Goal: Task Accomplishment & Management: Use online tool/utility

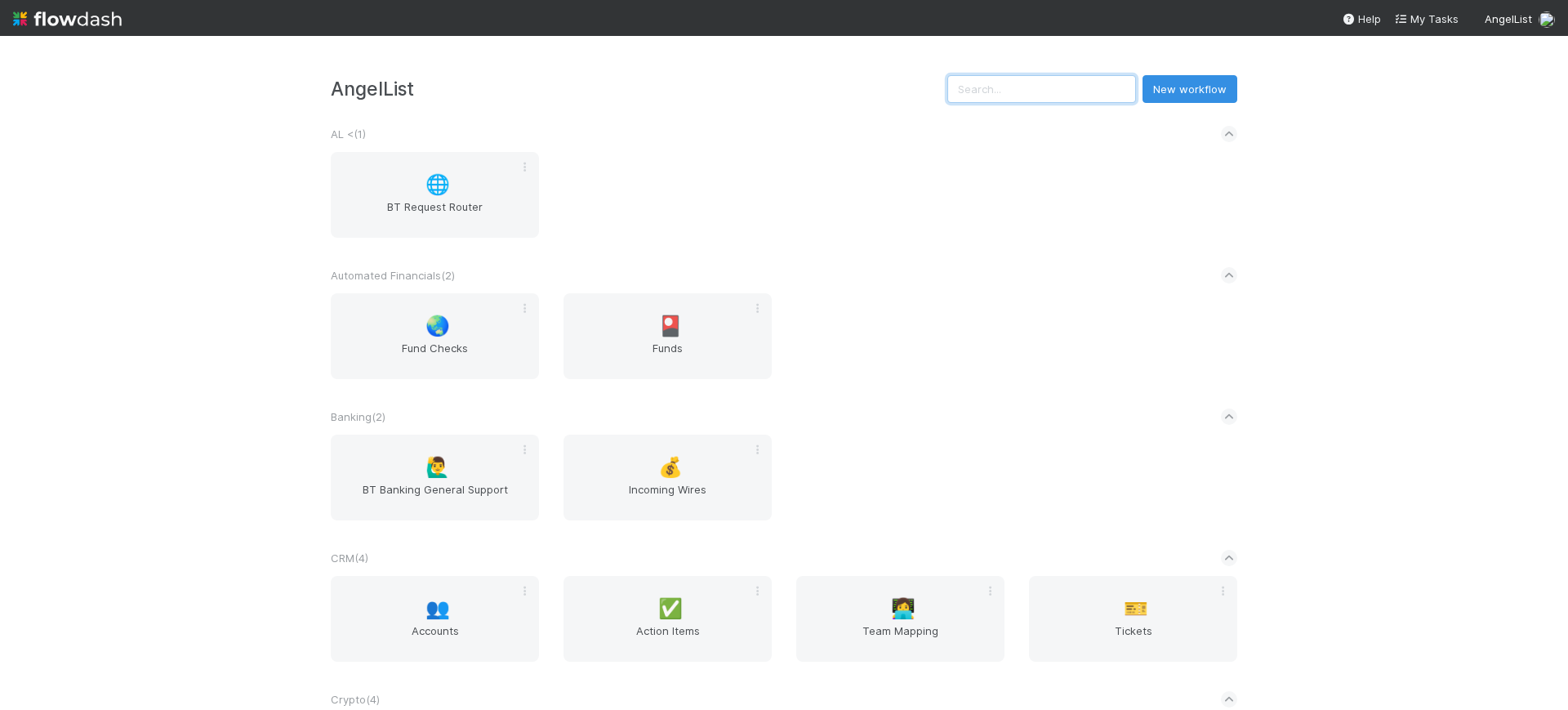
click at [1003, 85] on input "text" at bounding box center [1041, 89] width 188 height 28
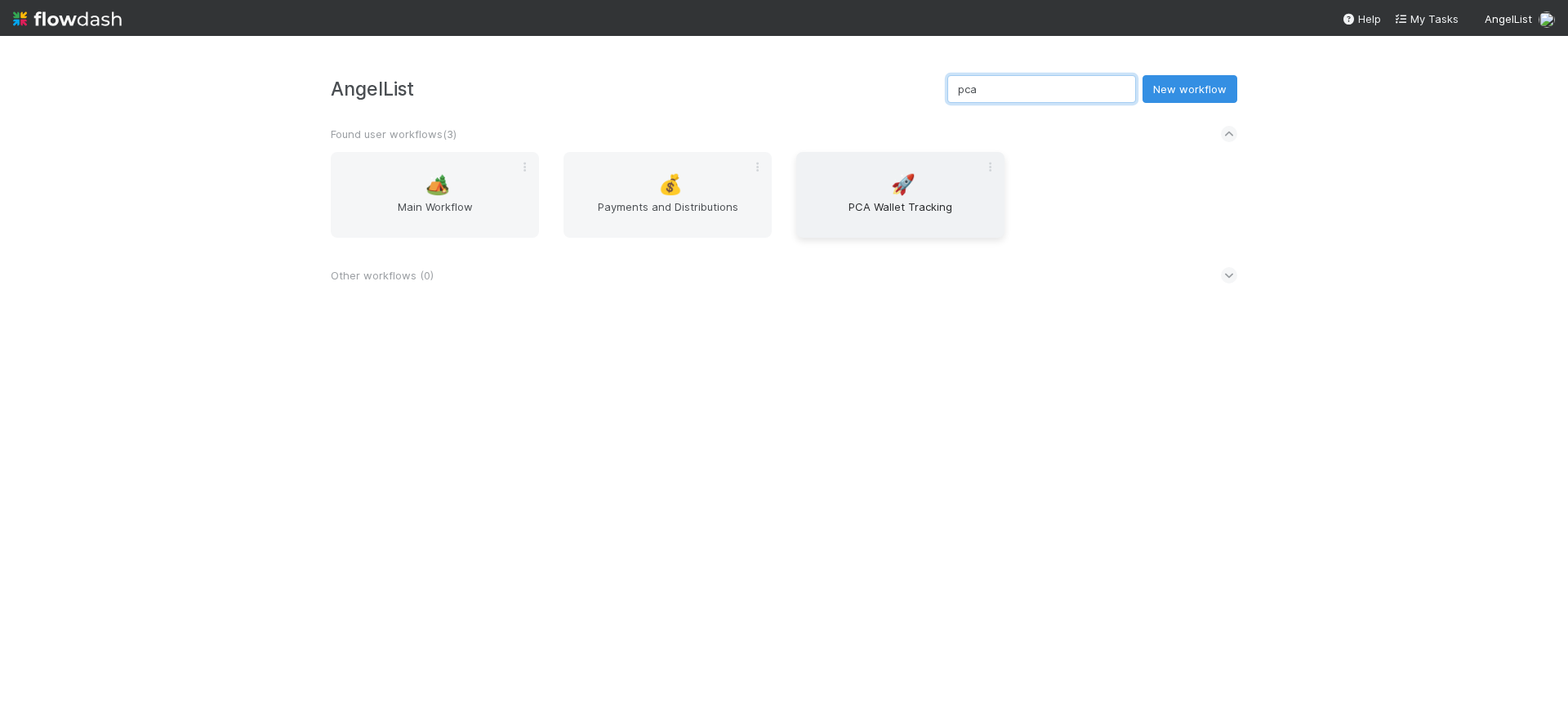
type input "pca"
click at [447, 208] on span "Main Workflow" at bounding box center [434, 215] width 195 height 33
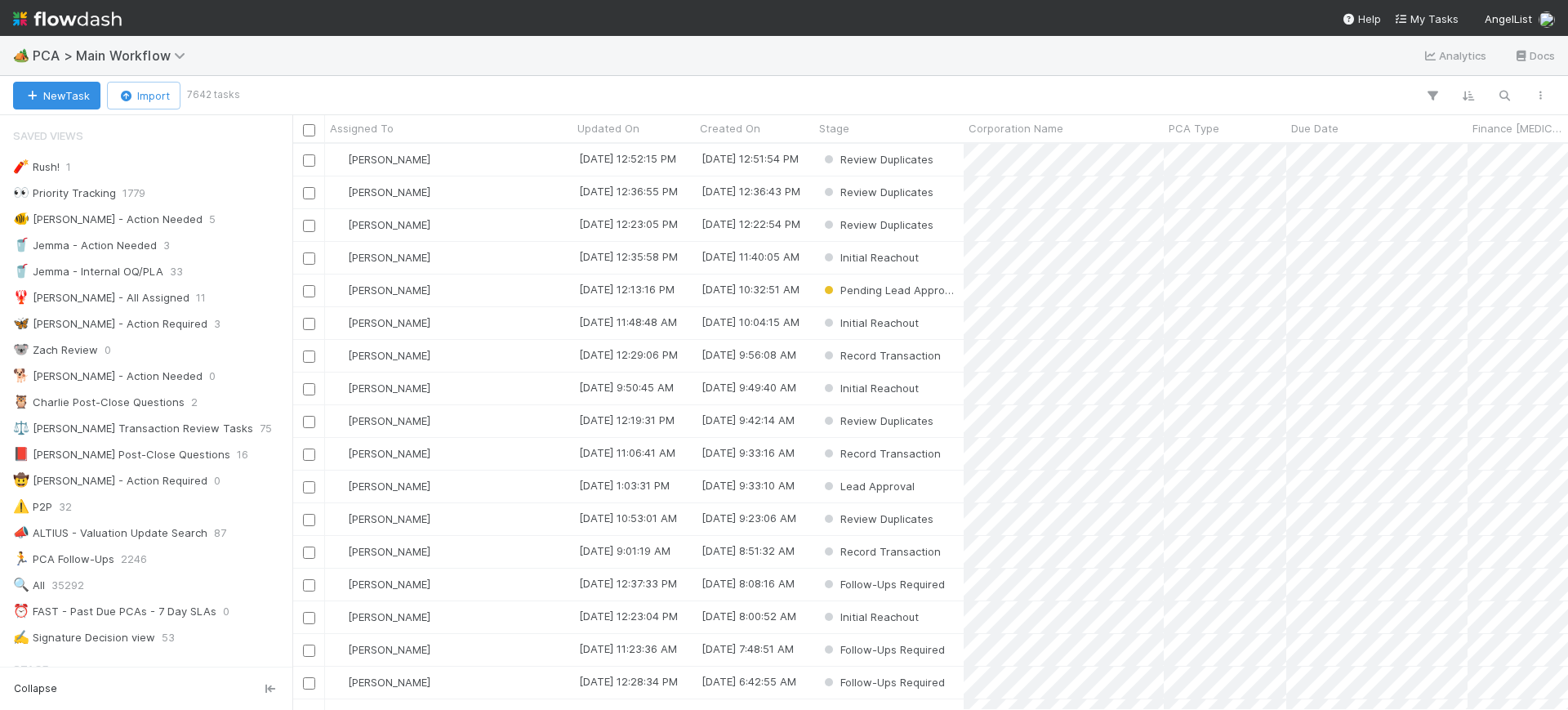
scroll to position [550, 1260]
click at [1429, 88] on icon "button" at bounding box center [1432, 95] width 16 height 14
click at [1274, 150] on button "Add Filter" at bounding box center [1182, 145] width 490 height 24
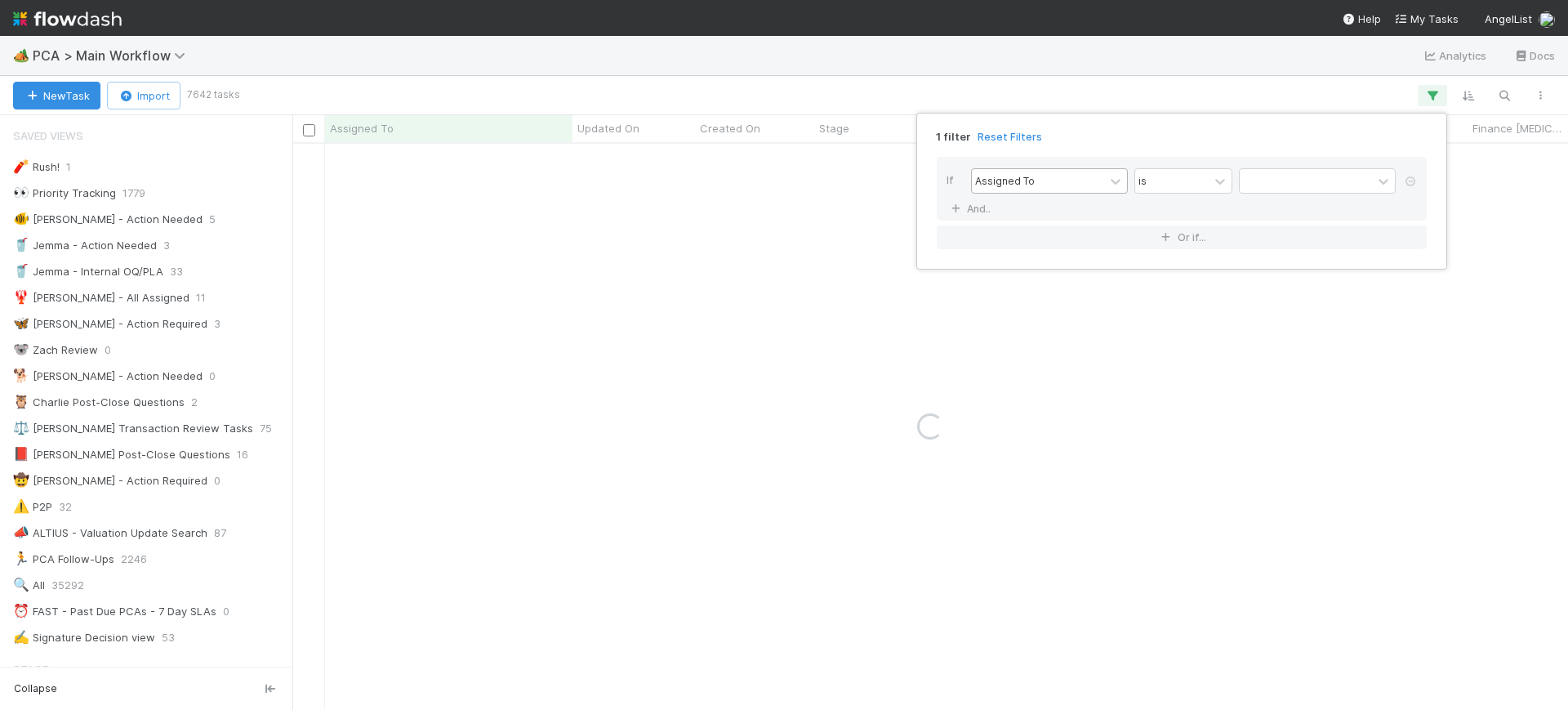
click at [1084, 183] on div "Assigned To" at bounding box center [1038, 181] width 133 height 24
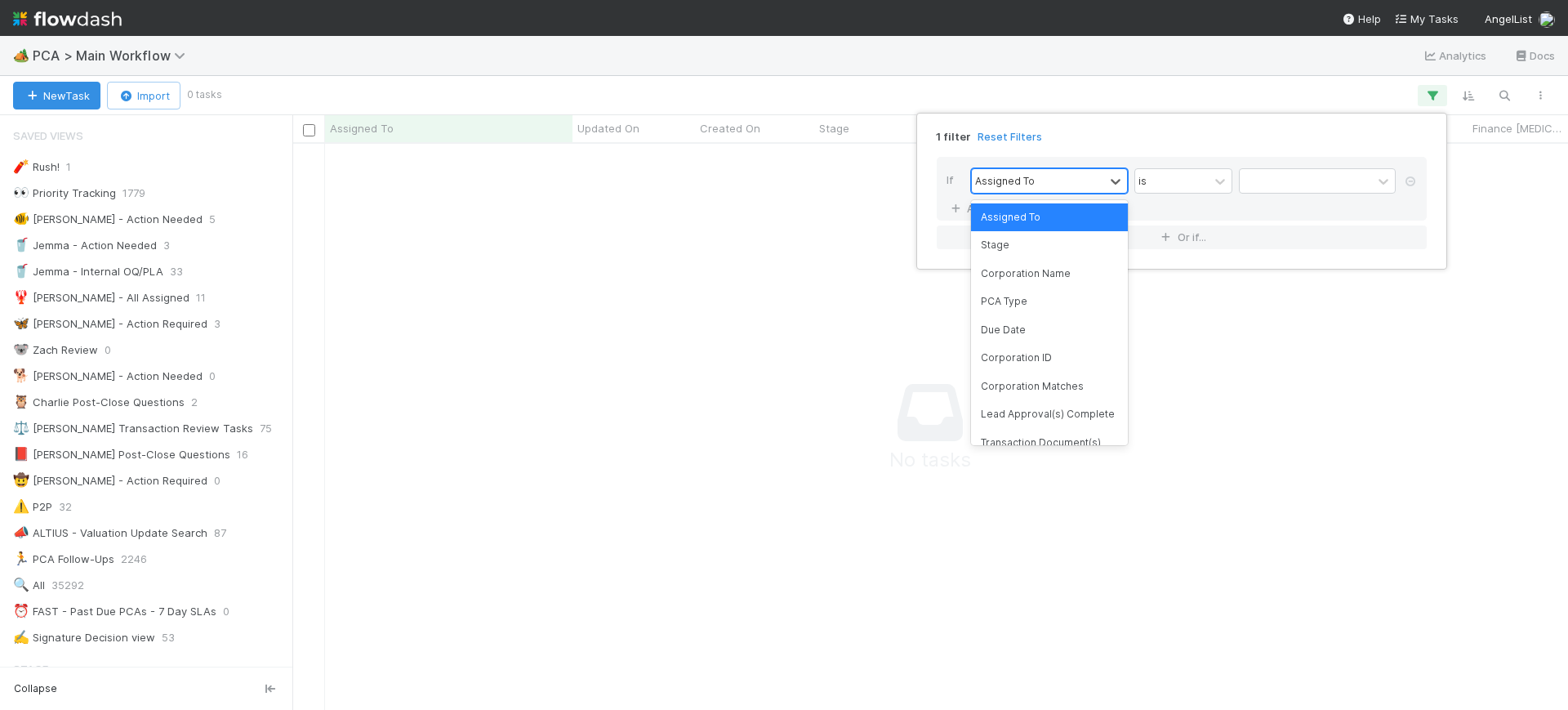
scroll to position [535, 1245]
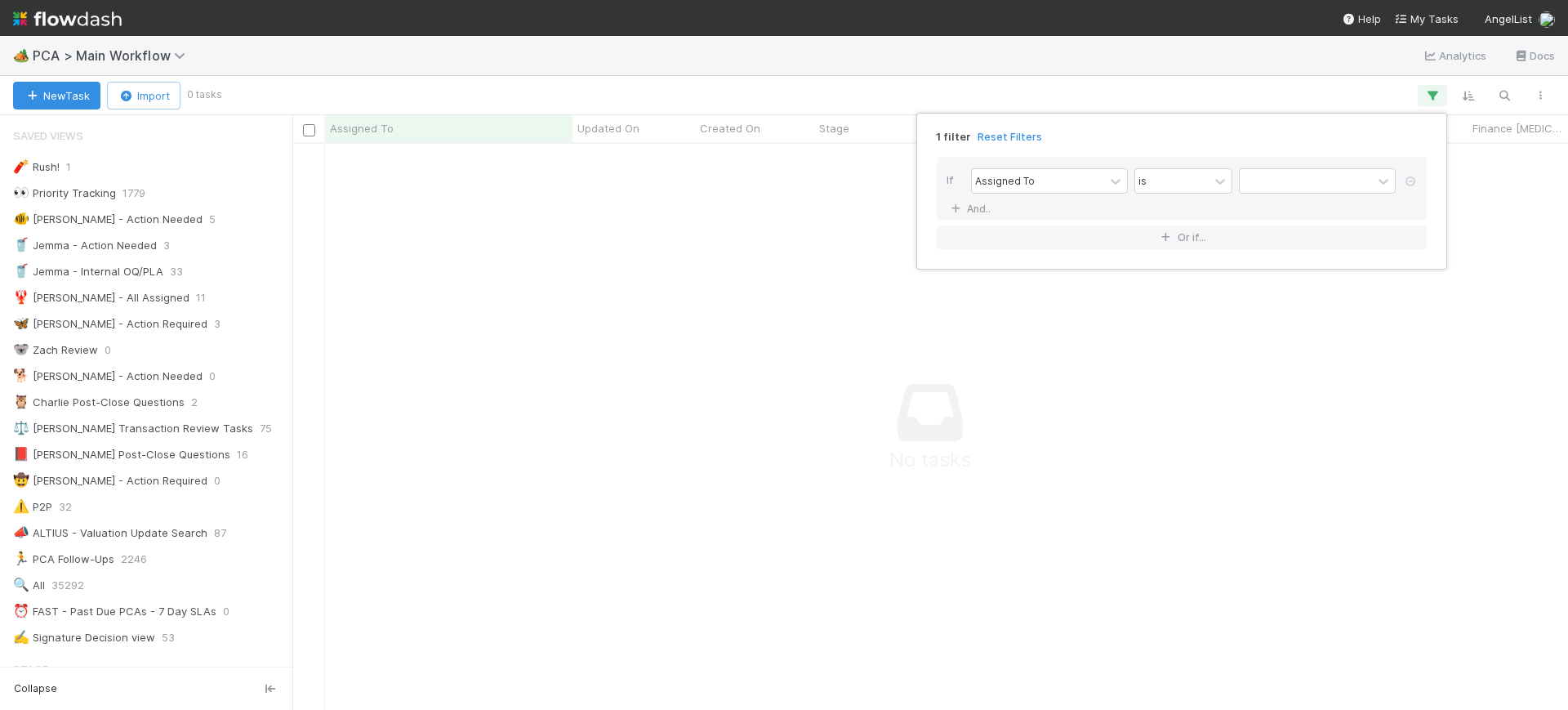
click at [1439, 91] on div "1 filter Reset Filters If Assigned To is And.. Or if..." at bounding box center [784, 355] width 1568 height 710
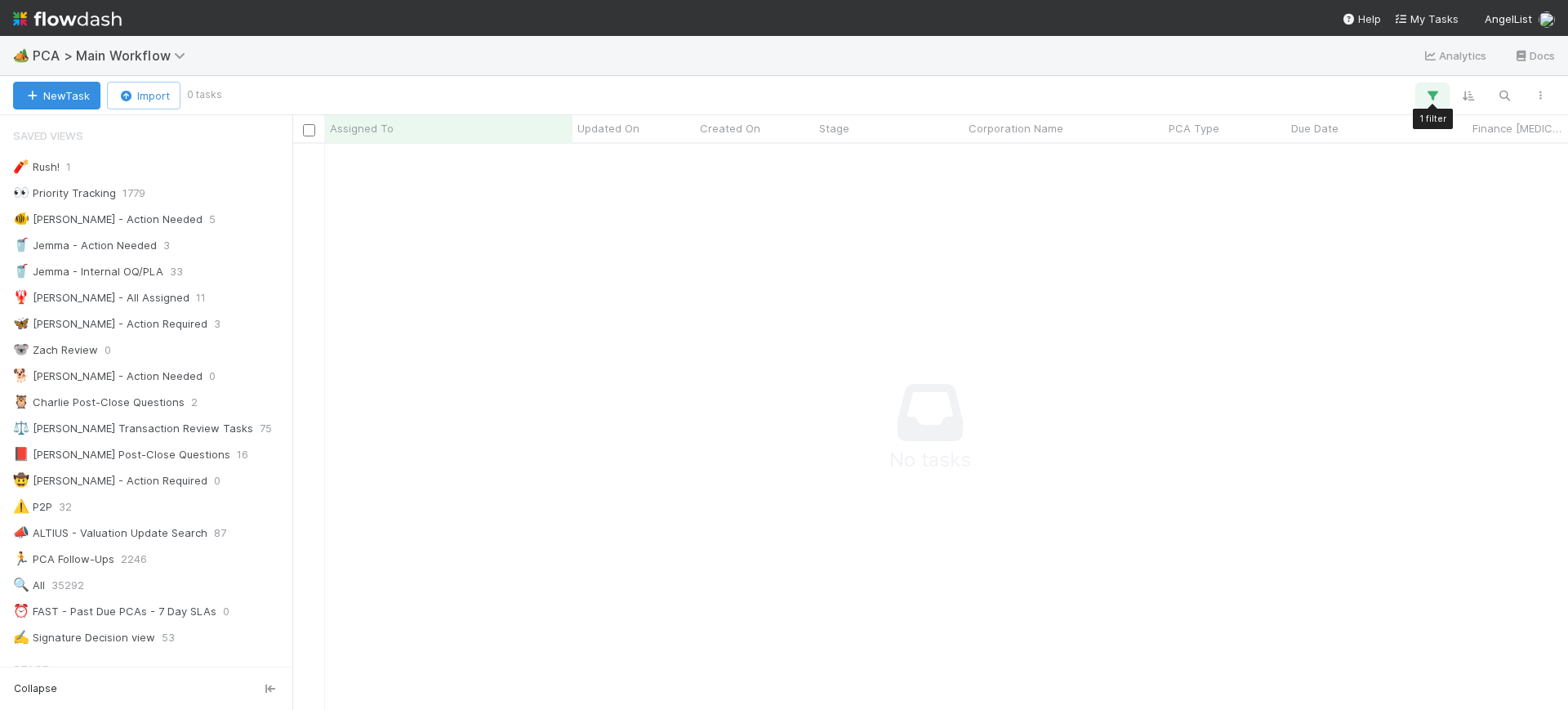
click at [1434, 96] on icon "button" at bounding box center [1432, 95] width 16 height 14
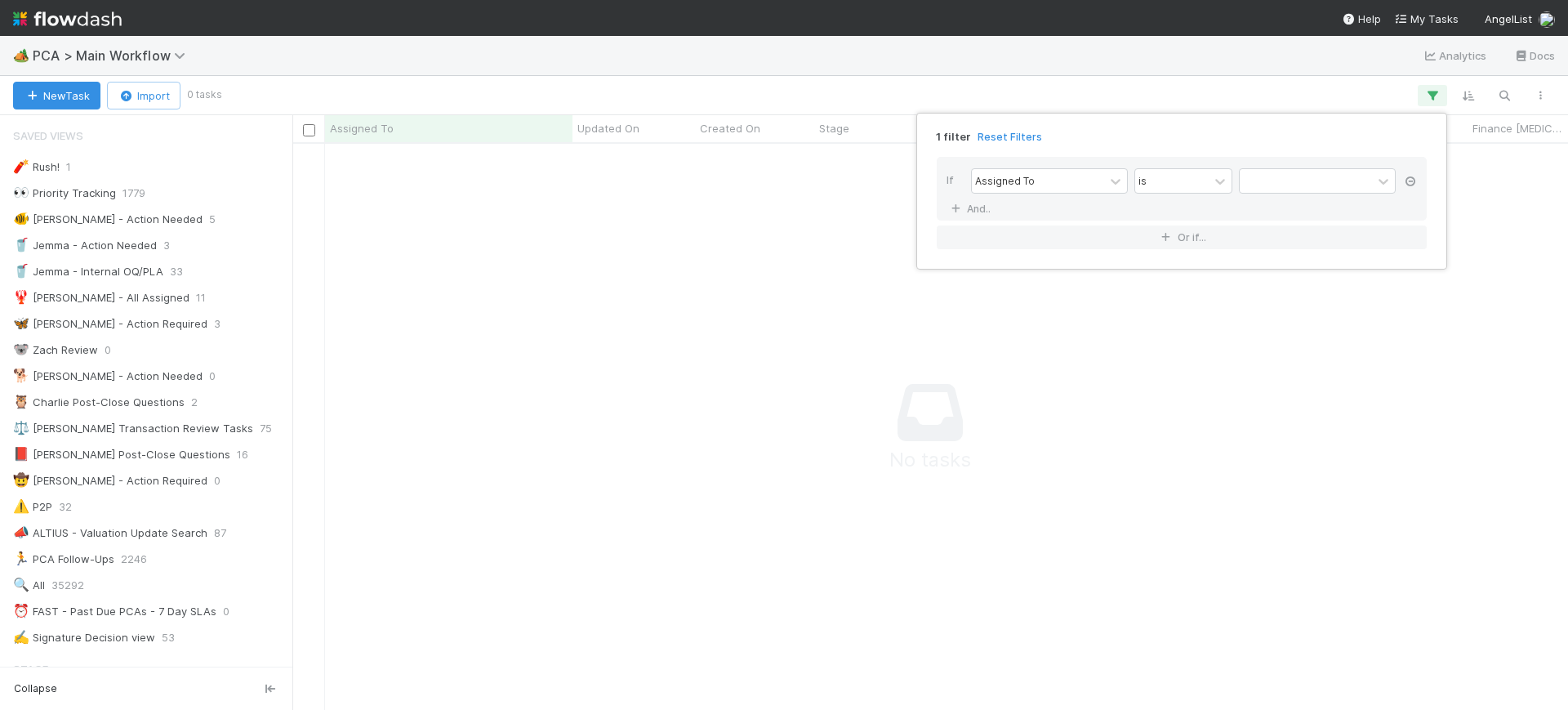
click at [1409, 179] on icon at bounding box center [1410, 182] width 16 height 10
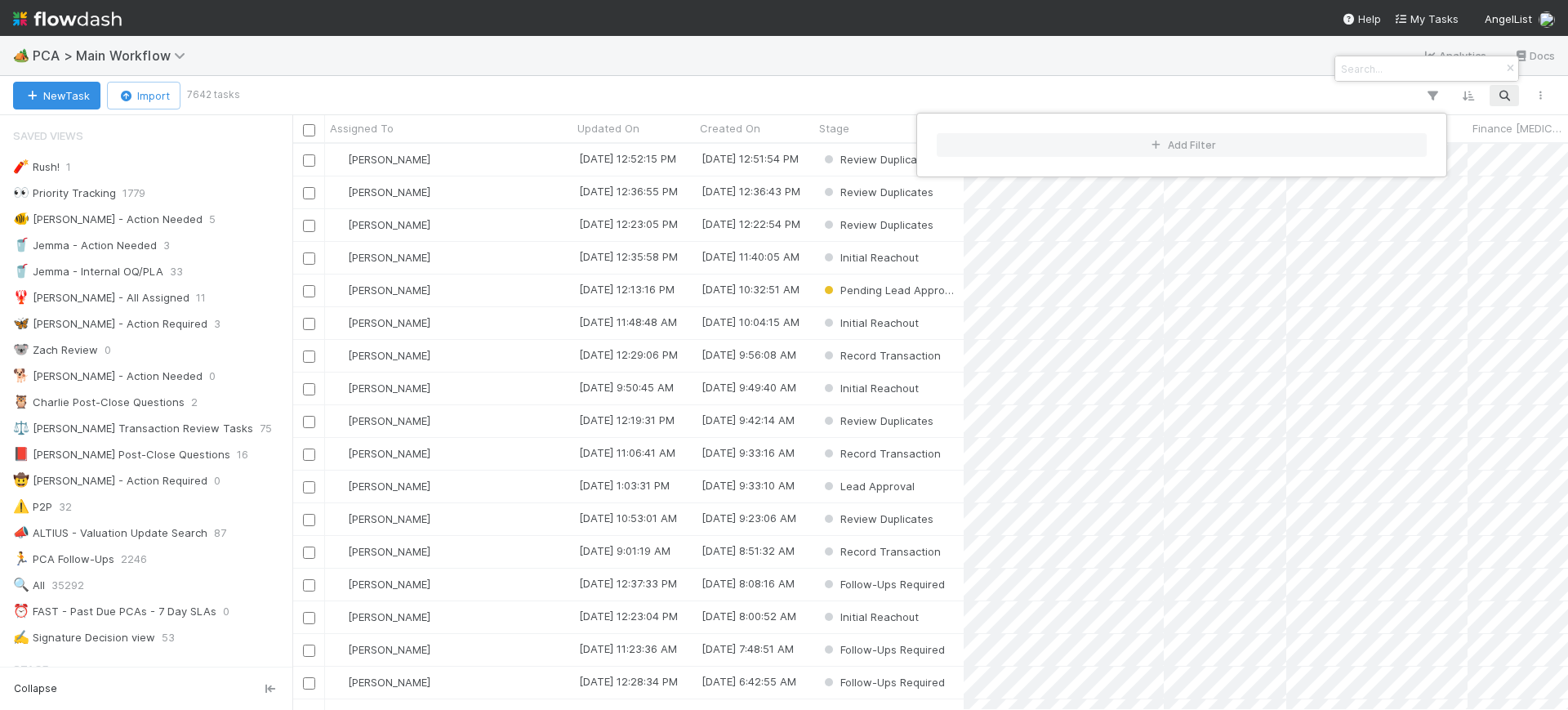
scroll to position [550, 1260]
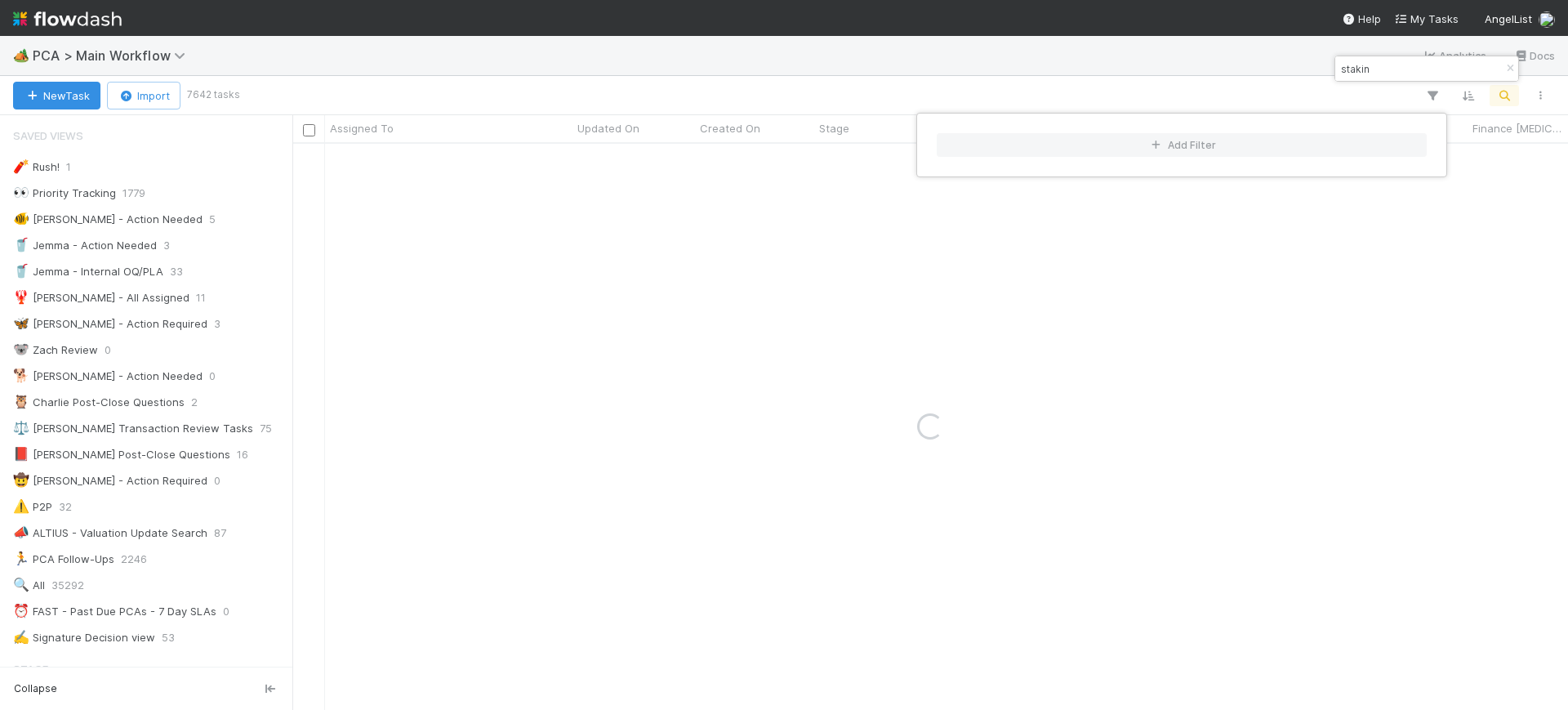
type input "stakin"
drag, startPoint x: 288, startPoint y: 202, endPoint x: 287, endPoint y: 218, distance: 16.0
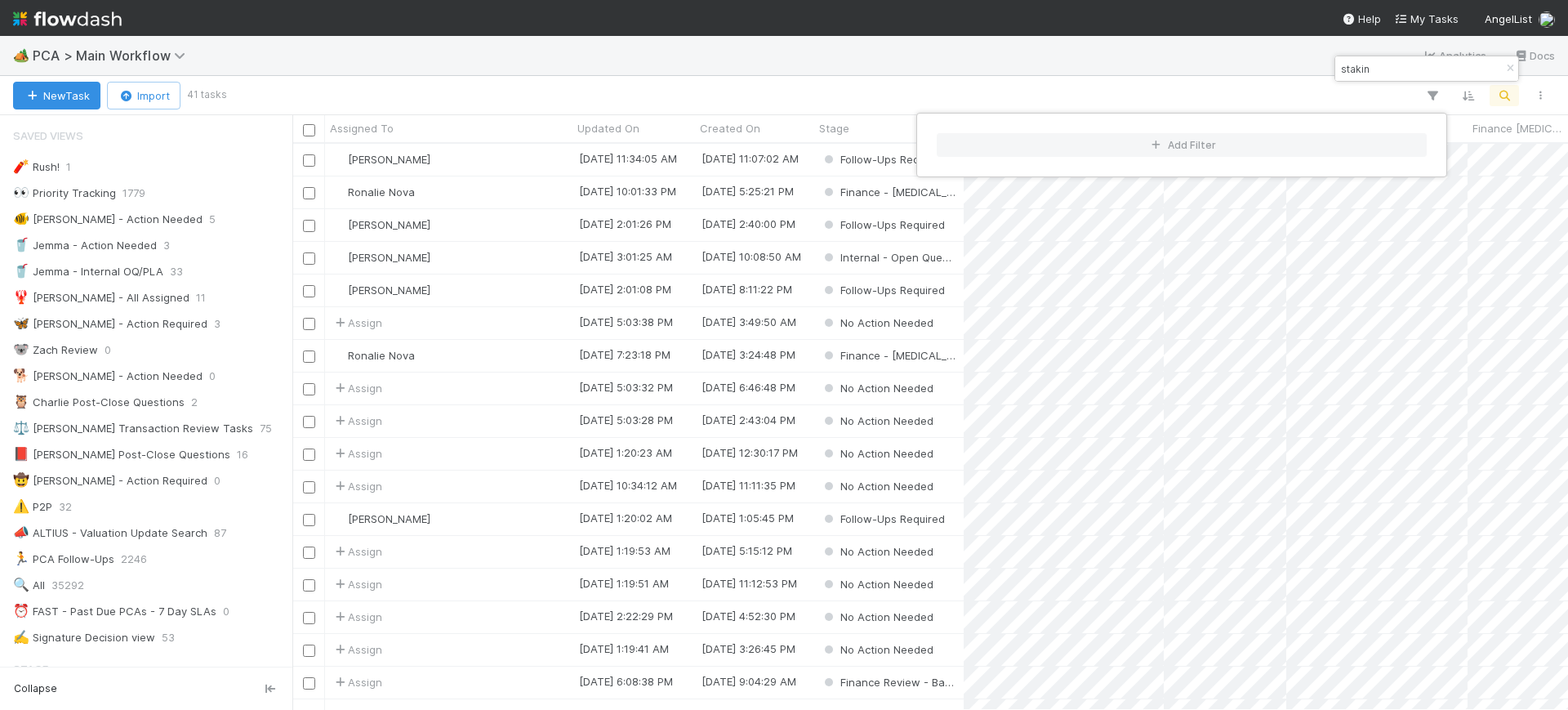
drag, startPoint x: 286, startPoint y: 221, endPoint x: 879, endPoint y: 683, distance: 751.7
drag, startPoint x: 879, startPoint y: 683, endPoint x: 806, endPoint y: 674, distance: 73.6
drag, startPoint x: 806, startPoint y: 674, endPoint x: 517, endPoint y: 678, distance: 289.0
click at [517, 678] on div "Add Filter" at bounding box center [784, 355] width 1568 height 710
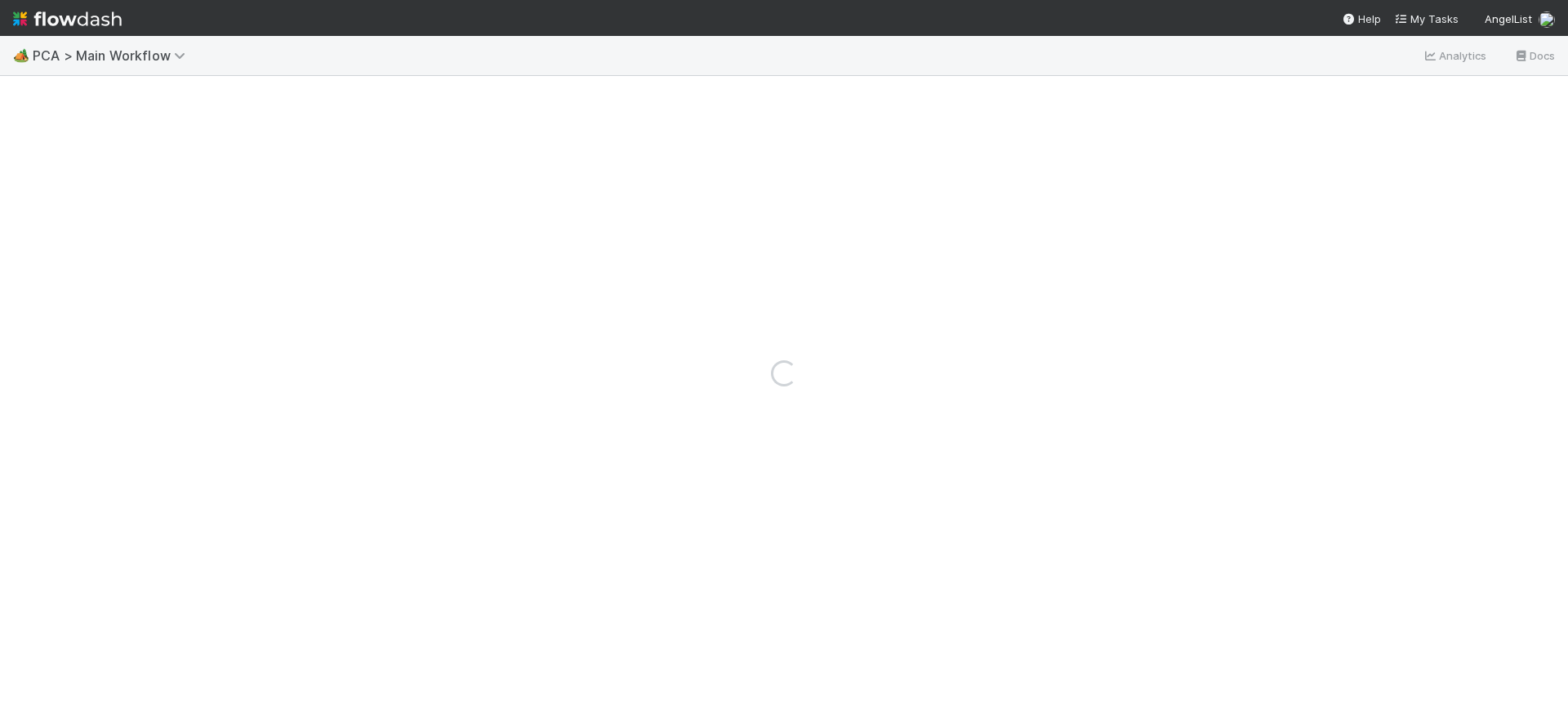
click at [1068, 686] on div "Loading..." at bounding box center [784, 373] width 1568 height 674
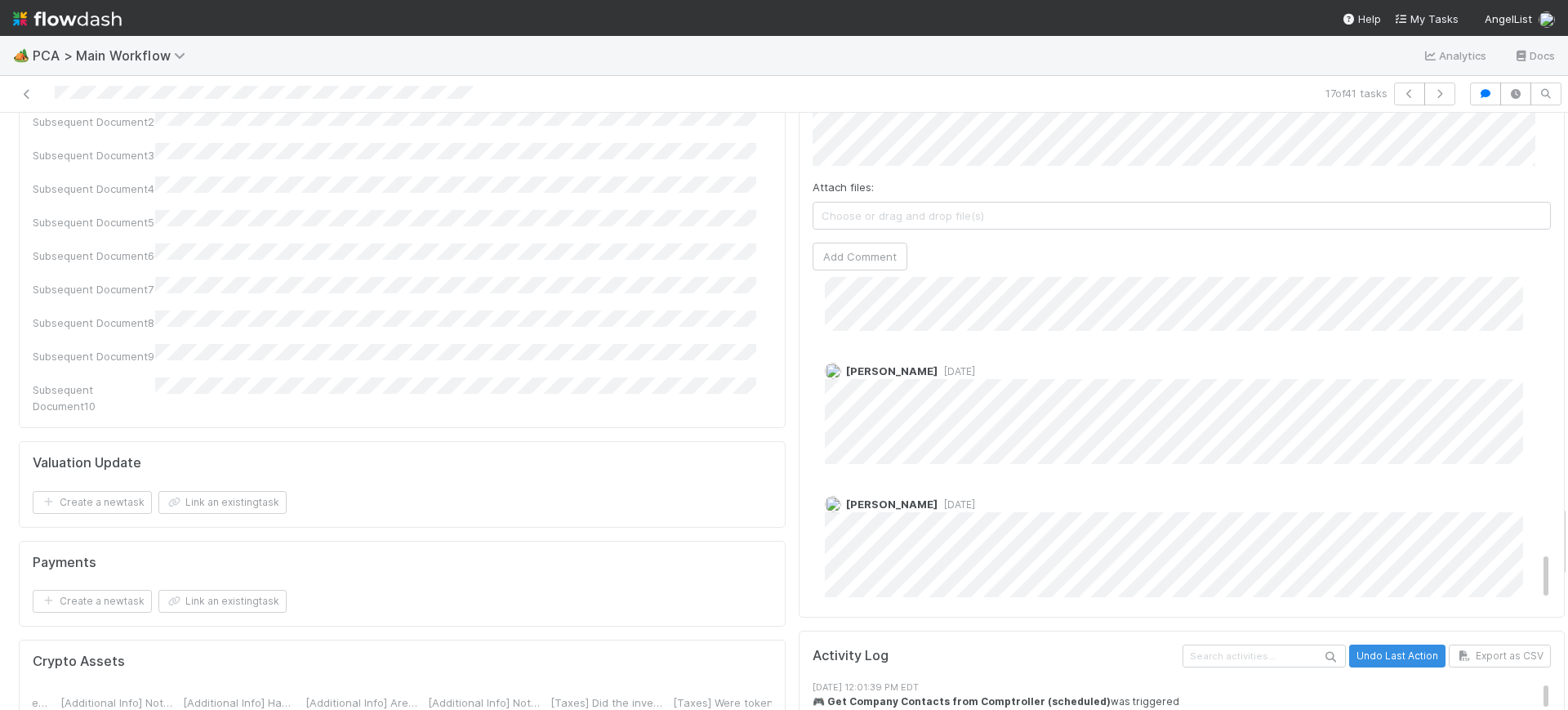
scroll to position [1507, 0]
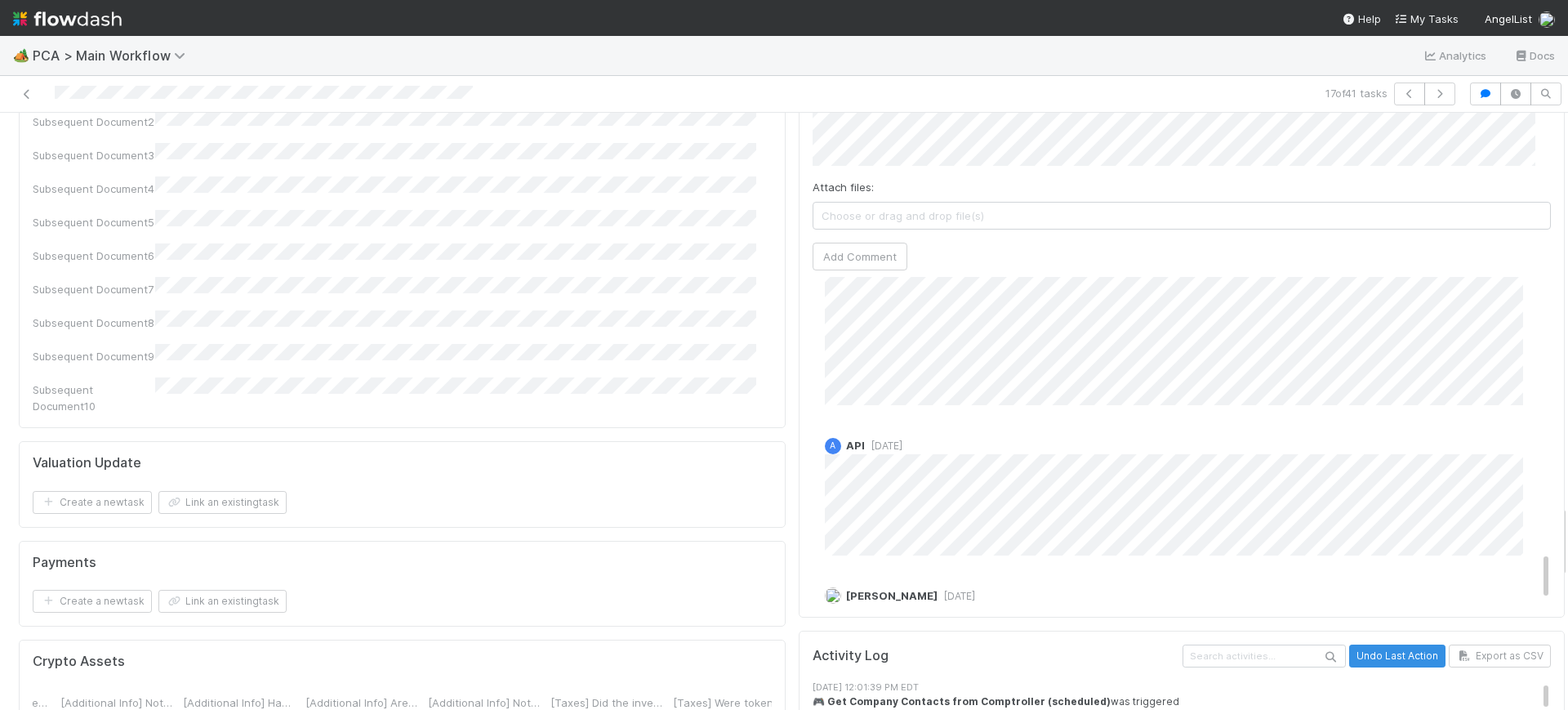
drag, startPoint x: 1516, startPoint y: 153, endPoint x: 1517, endPoint y: 426, distance: 273.0
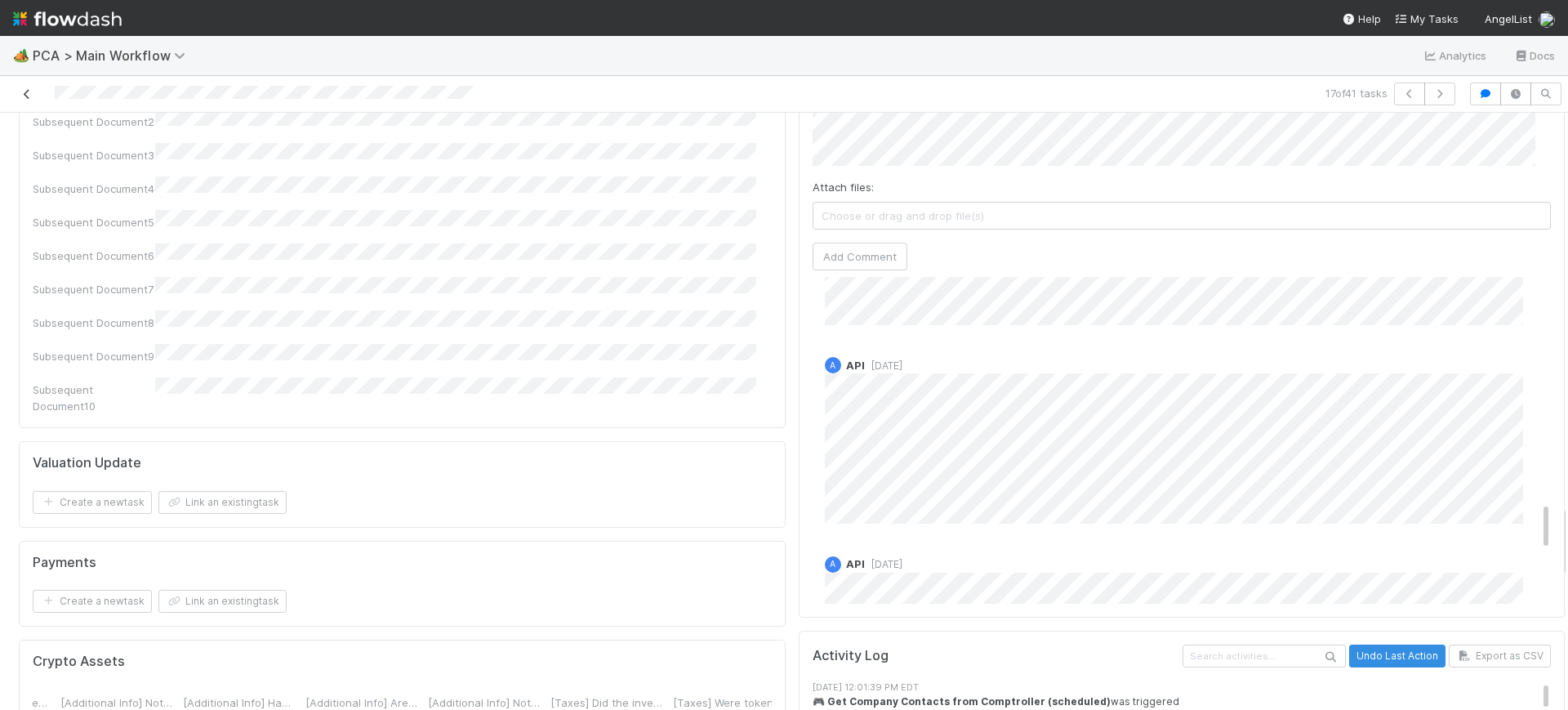
click at [22, 96] on icon at bounding box center [26, 94] width 16 height 11
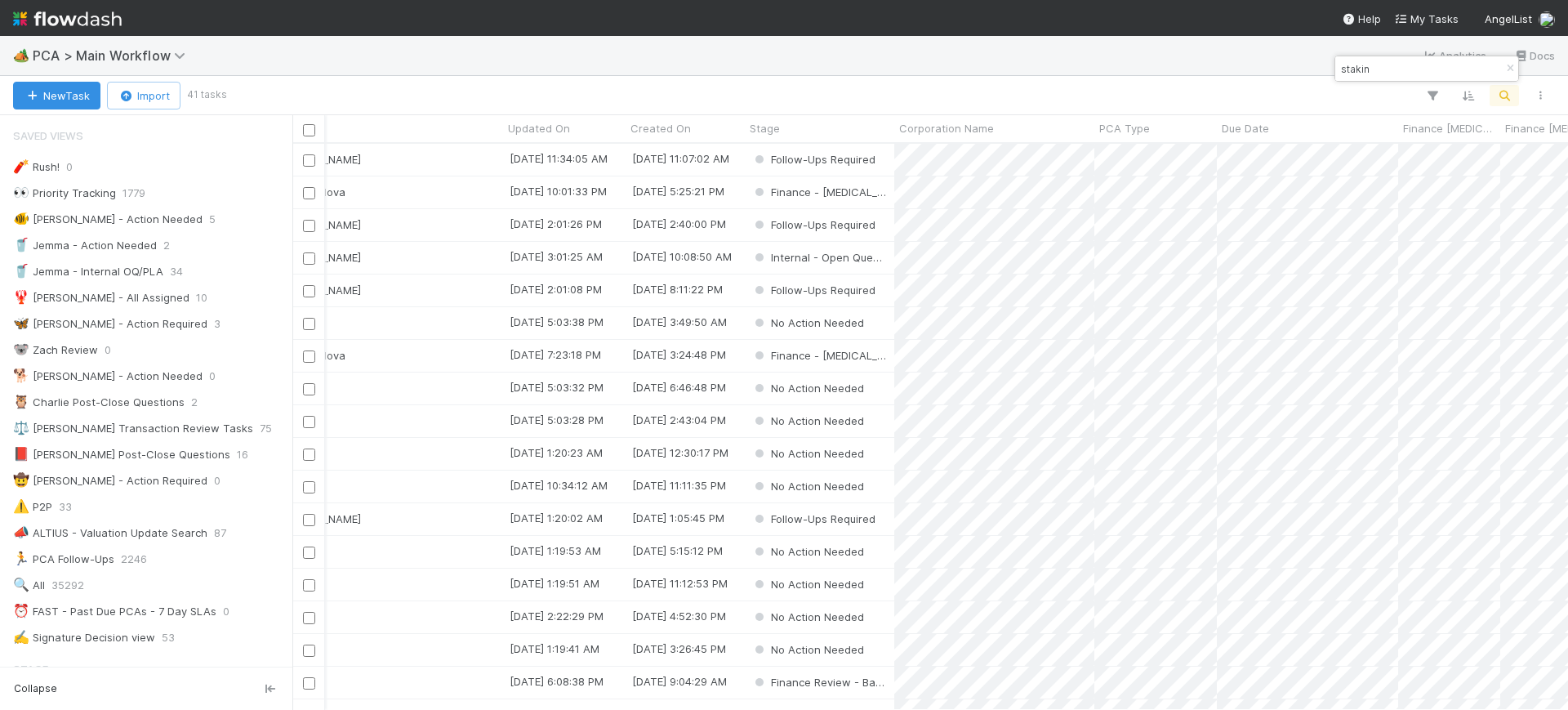
scroll to position [0, 473]
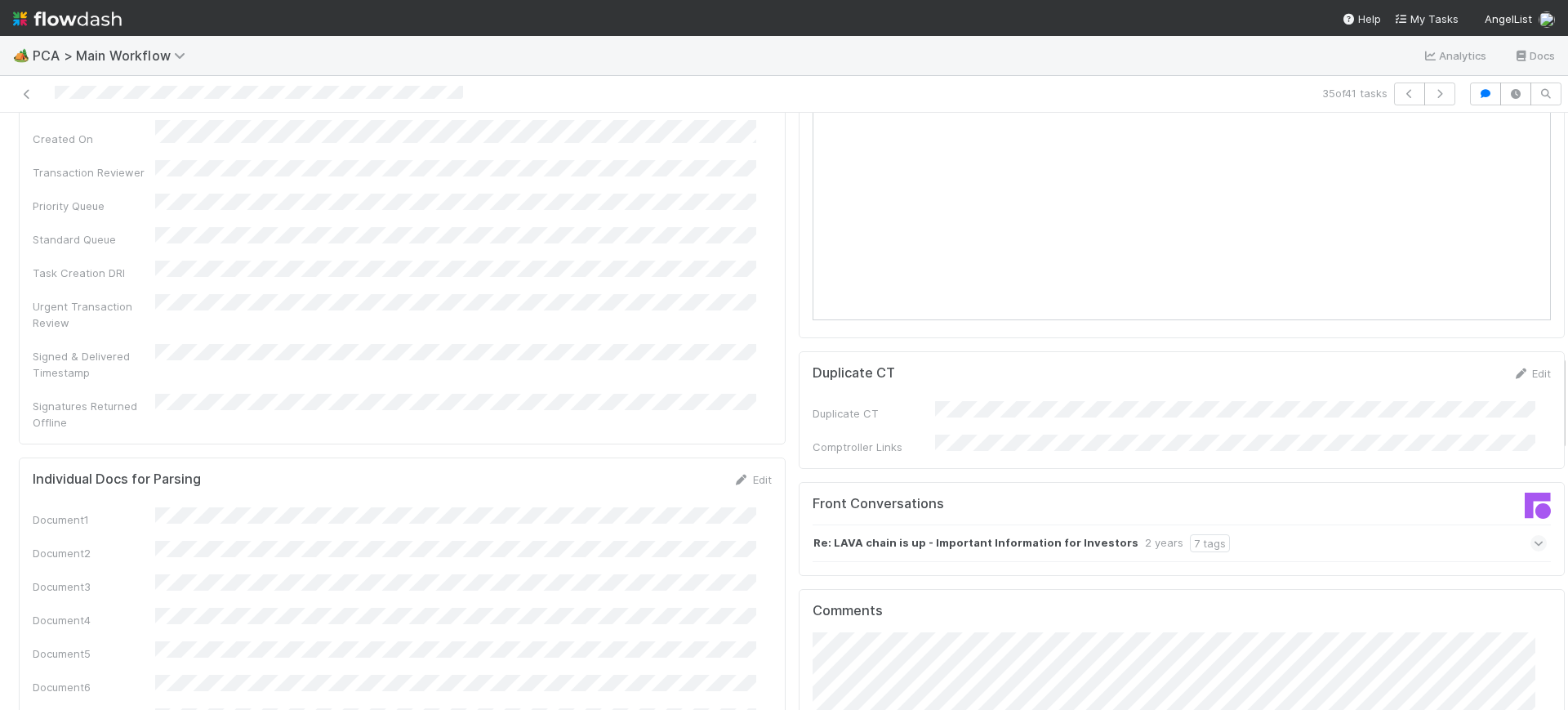
drag, startPoint x: 1548, startPoint y: 139, endPoint x: 1567, endPoint y: 381, distance: 242.7
click at [1567, 381] on div "🏕️ PCA > Main Workflow Analytics Docs 35 of 41 tasks No Action Needed Assign PC…" at bounding box center [784, 373] width 1568 height 674
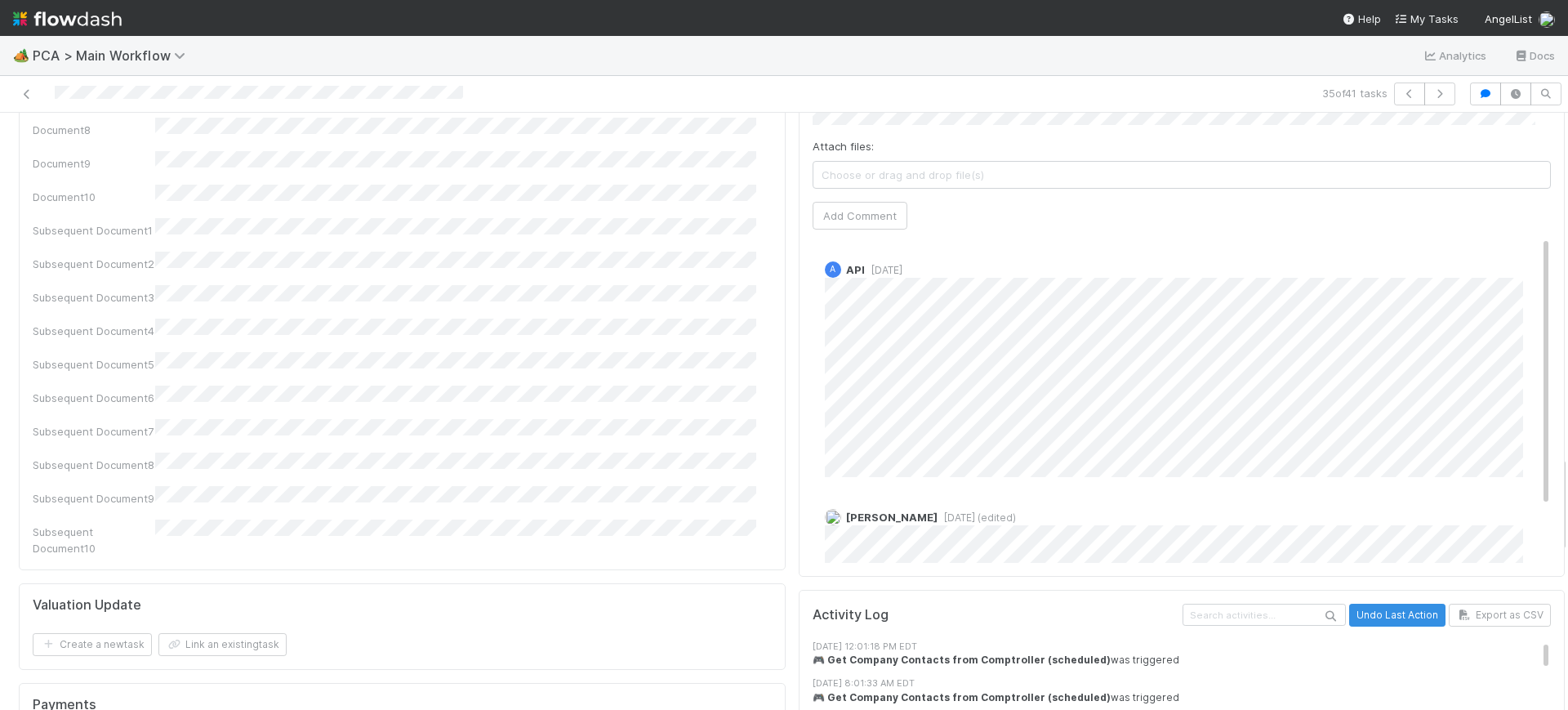
drag, startPoint x: 1546, startPoint y: 551, endPoint x: 1549, endPoint y: 520, distance: 31.1
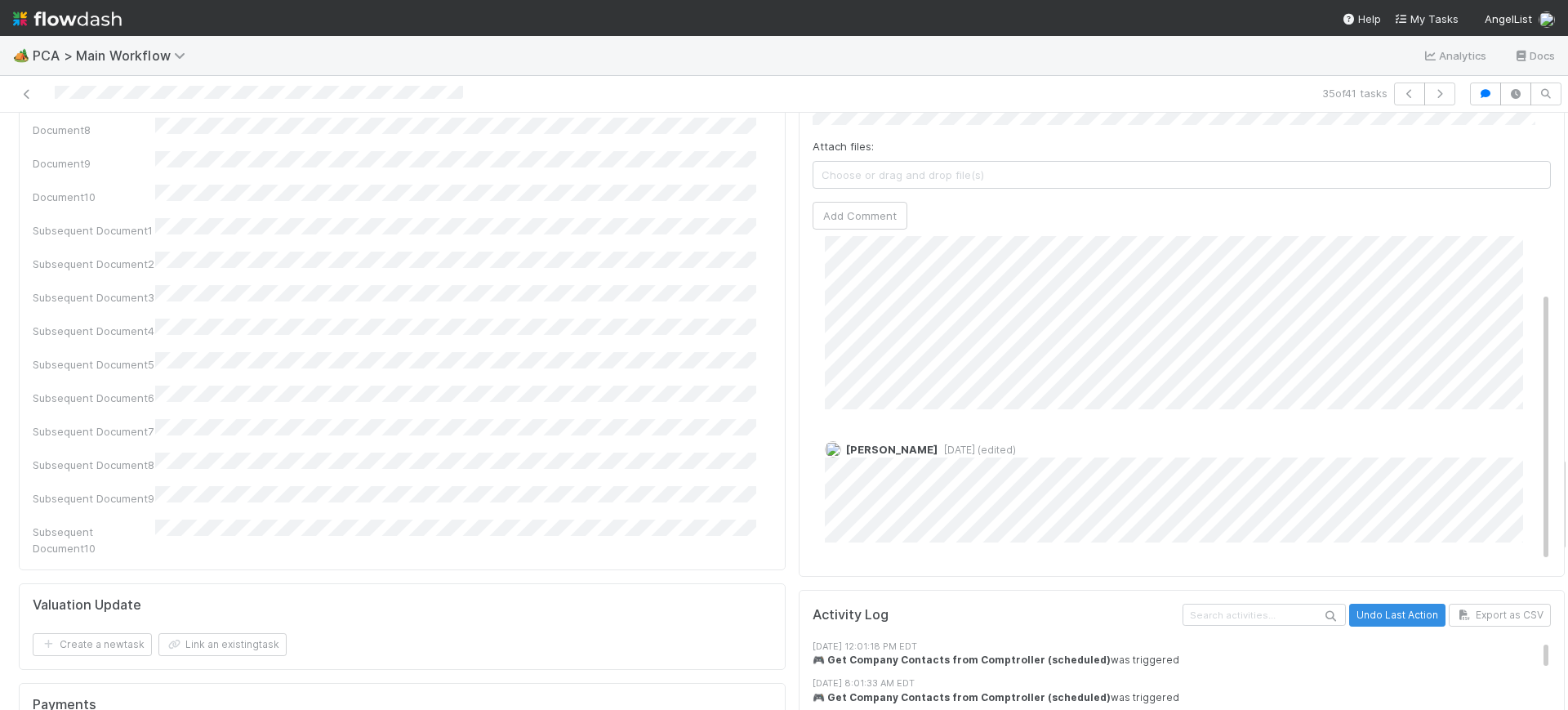
drag, startPoint x: 1516, startPoint y: 176, endPoint x: 1520, endPoint y: 296, distance: 120.1
click at [1520, 296] on div "Comments Attach files: Choose or drag and drop file(s) Add Comment A API [DATE]…" at bounding box center [1182, 270] width 767 height 612
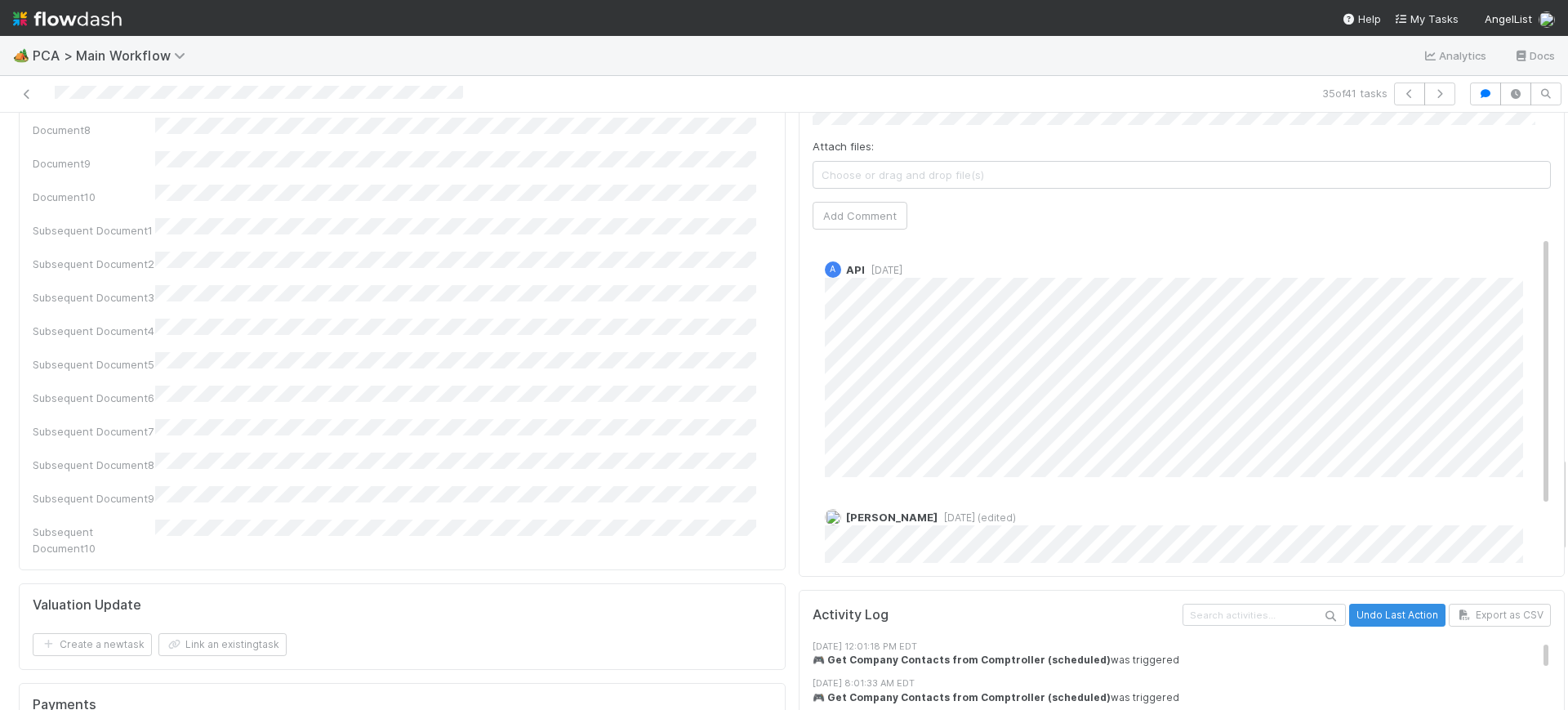
click at [1498, 249] on div "A API [DATE]" at bounding box center [1189, 363] width 755 height 228
